Goal: Check status: Check status

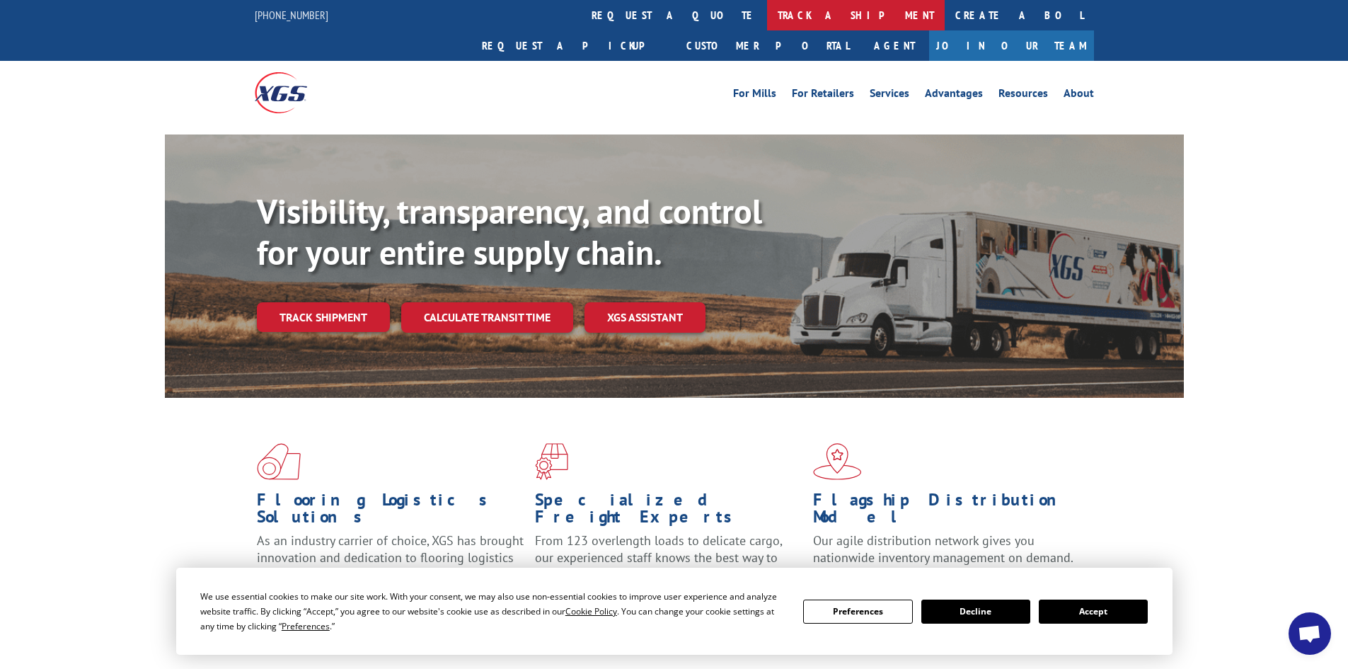
click at [767, 11] on link "track a shipment" at bounding box center [856, 15] width 178 height 30
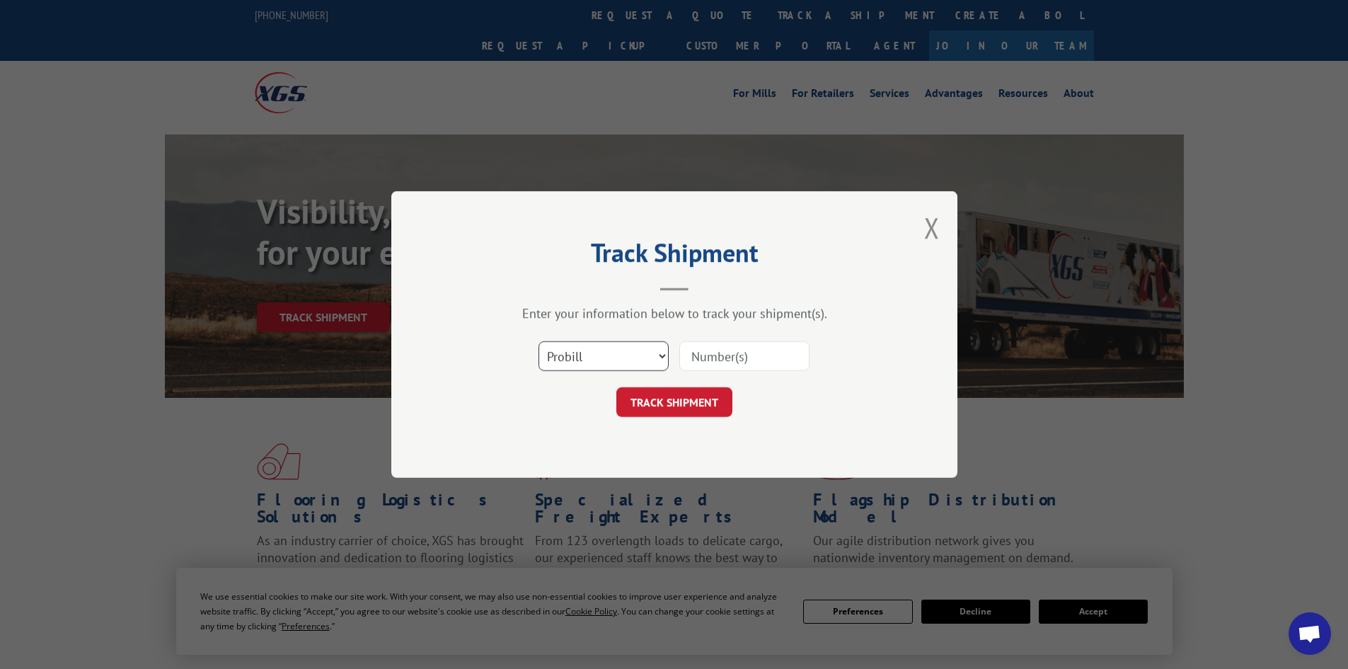
click at [663, 357] on select "Select category... Probill BOL PO" at bounding box center [603, 356] width 130 height 30
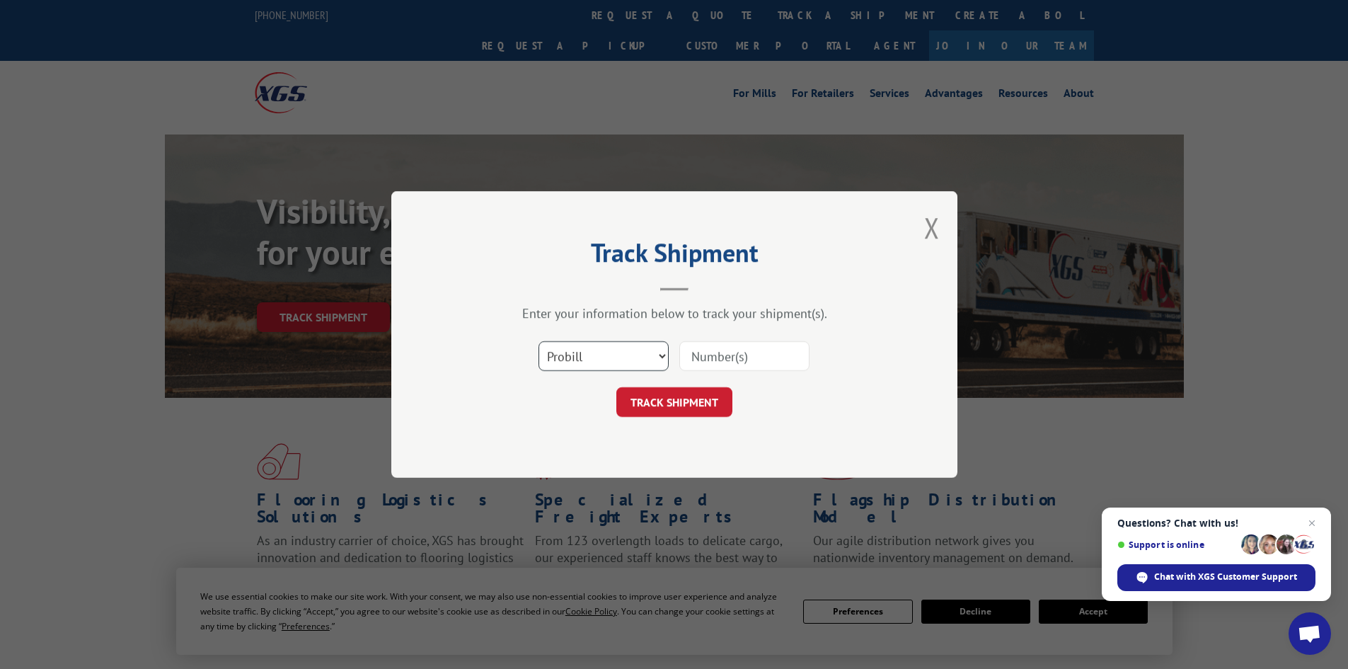
click at [538, 341] on select "Select category... Probill BOL PO" at bounding box center [603, 356] width 130 height 30
click at [720, 358] on input at bounding box center [744, 356] width 130 height 30
paste input "1722891"
type input "1722891"
click at [703, 405] on button "TRACK SHIPMENT" at bounding box center [674, 402] width 116 height 30
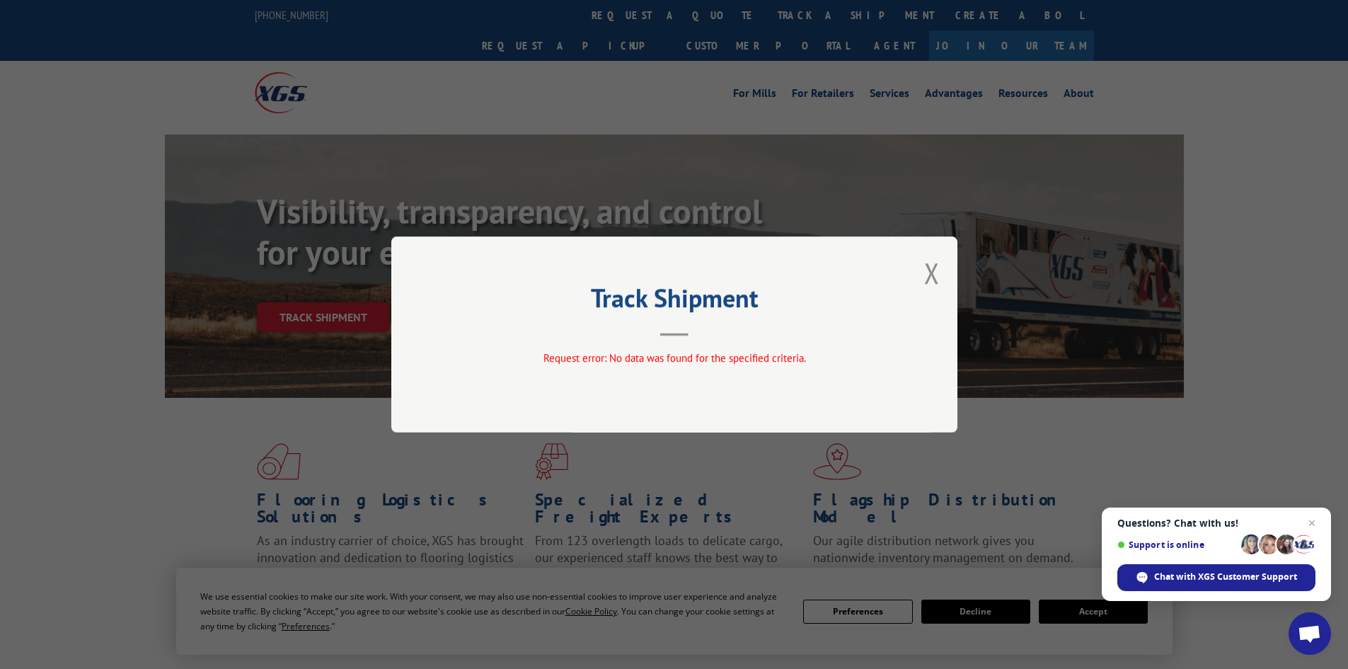
click at [933, 275] on button "Close modal" at bounding box center [932, 273] width 16 height 38
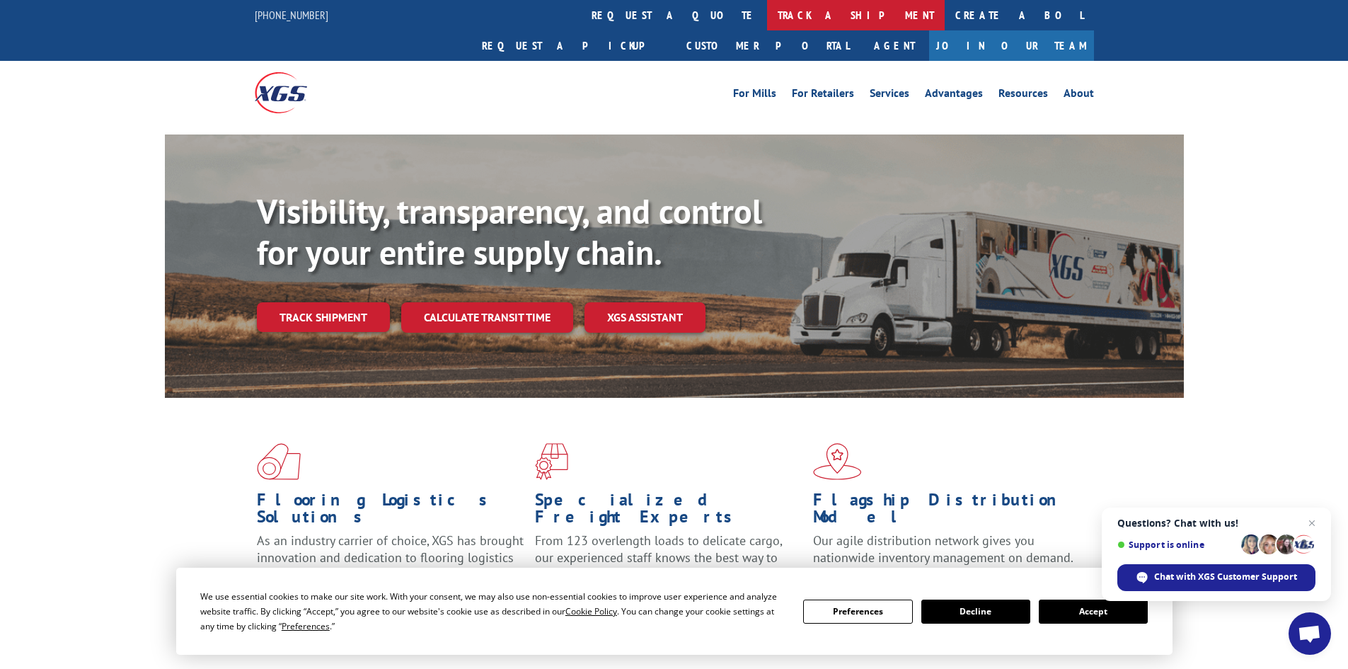
click at [767, 11] on link "track a shipment" at bounding box center [856, 15] width 178 height 30
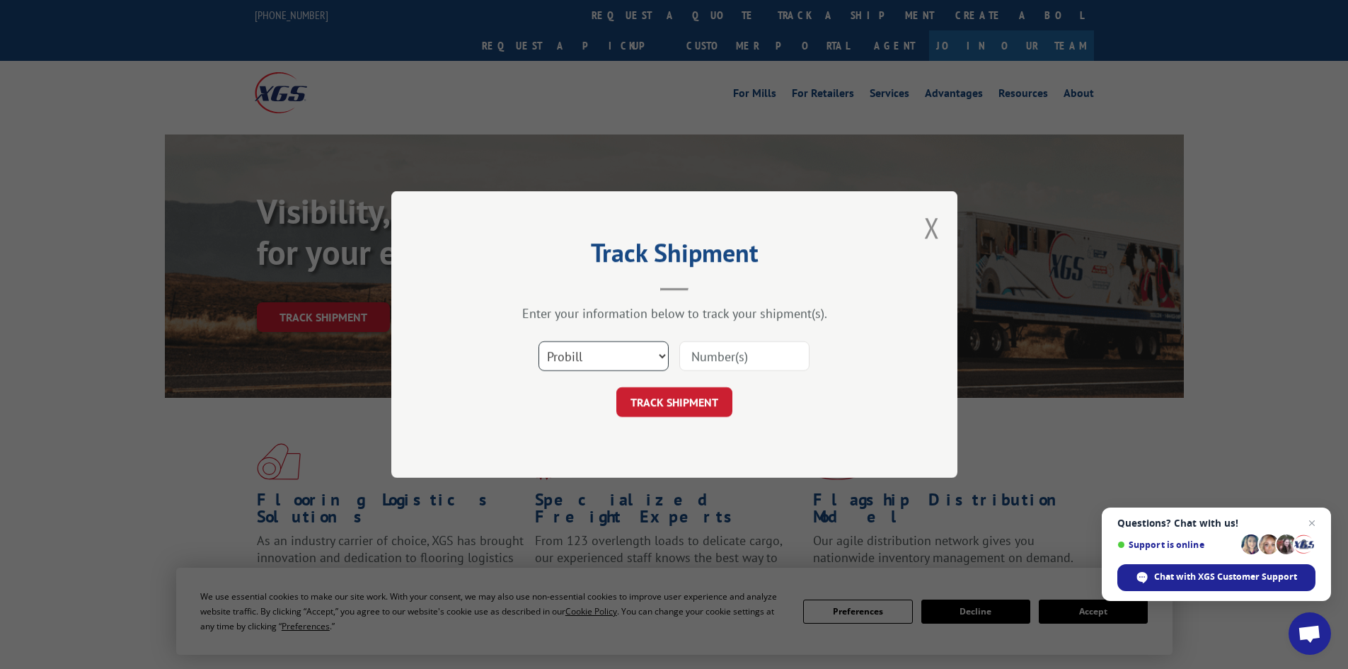
click at [611, 352] on select "Select category... Probill BOL PO" at bounding box center [603, 356] width 130 height 30
select select "bol"
click at [538, 341] on select "Select category... Probill BOL PO" at bounding box center [603, 356] width 130 height 30
click at [721, 352] on input at bounding box center [744, 356] width 130 height 30
paste input "6016666"
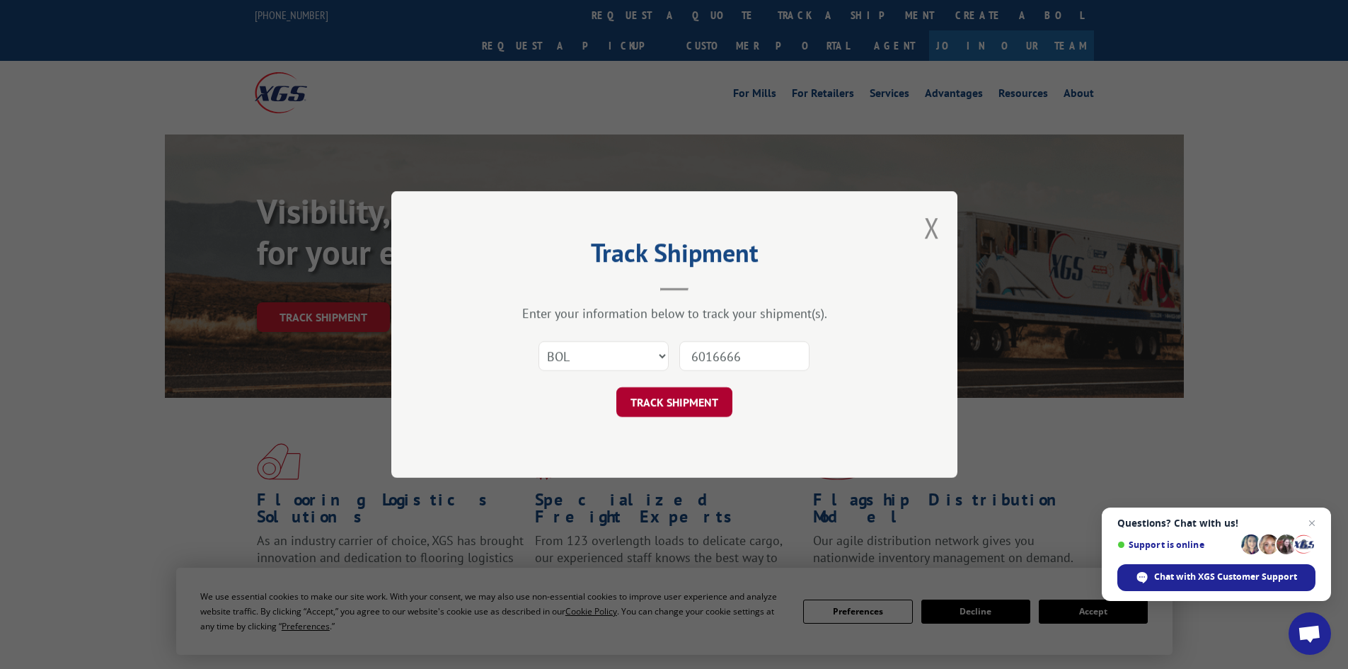
type input "6016666"
click at [686, 402] on button "TRACK SHIPMENT" at bounding box center [674, 402] width 116 height 30
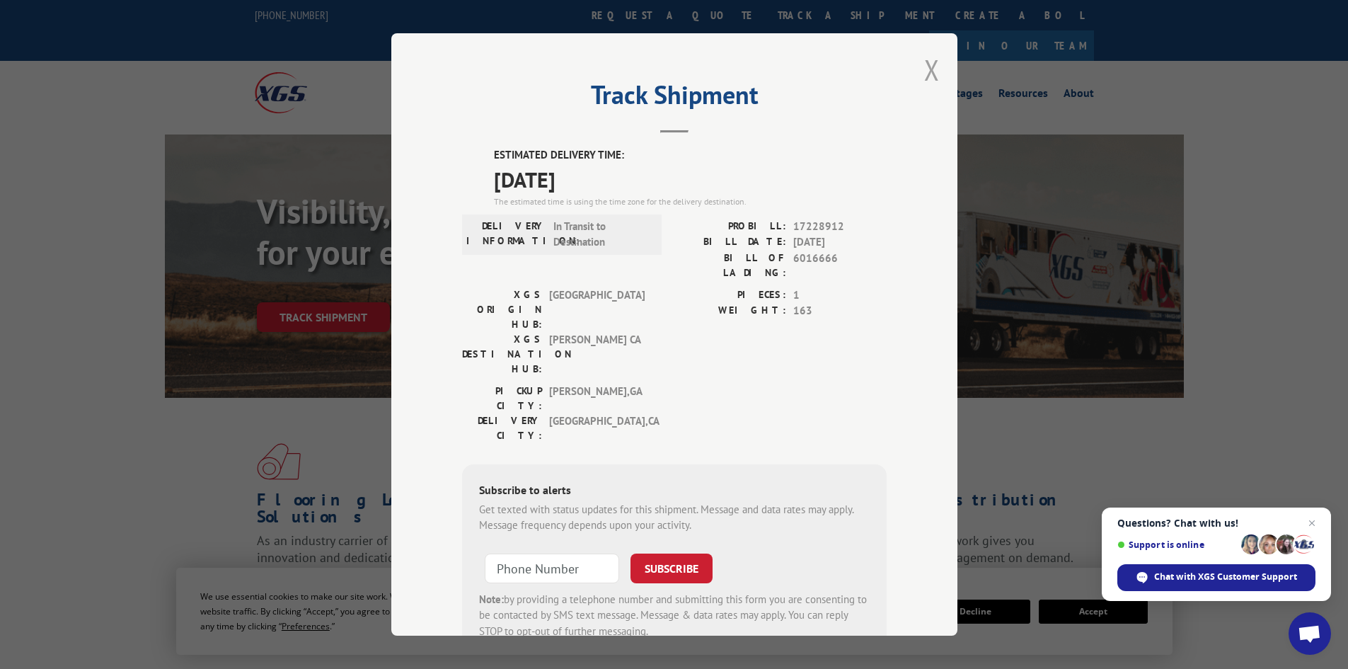
click at [924, 67] on button "Close modal" at bounding box center [932, 70] width 16 height 38
